Goal: Transaction & Acquisition: Purchase product/service

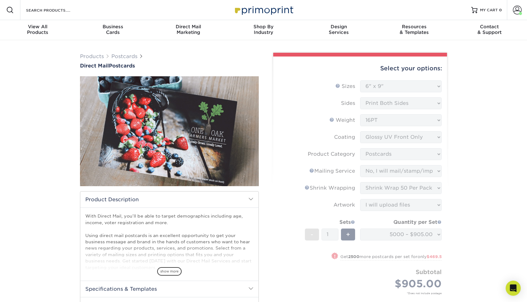
select select "6.00x9.00"
select select "9b7272e0-d6c8-4c3c-8e97-d3a1bcdab858"
select select "934e270e-9523-48b9-93c7-78b0896e16a6"
select select "eb9de9fe-80eb-4931-8869-fba0fd6c3181"
select select "upload"
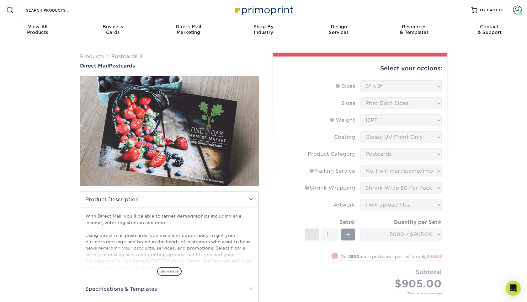
select select "5000 – $905.00"
select select "e40661f0-23b2-4668-a41e-eda79f4e6094"
select select "285288"
select select "02"
click at [315, 277] on form "Sizes Help Sizes Please Select 1.5" x 7" 2" x 4" 2" x 6" 2" x 7" 2" x 8" 2.12" …" at bounding box center [360, 194] width 164 height 229
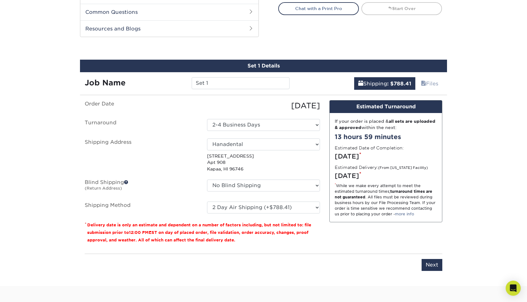
scroll to position [315, 0]
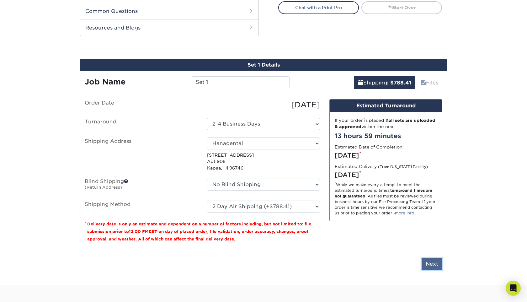
click at [429, 268] on input "Next" at bounding box center [432, 264] width 21 height 12
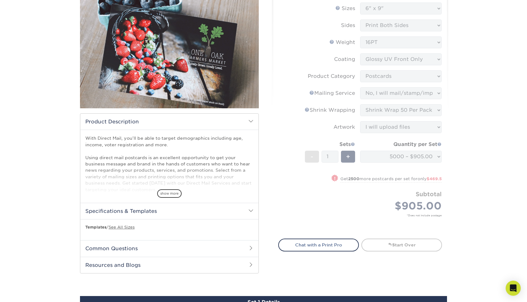
scroll to position [0, 0]
